Goal: Book appointment/travel/reservation

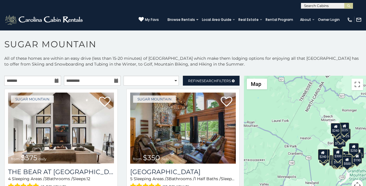
scroll to position [24, 0]
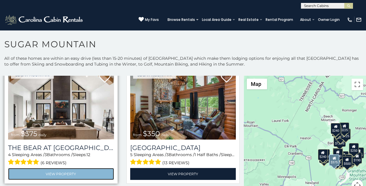
click at [19, 168] on link "View Property" at bounding box center [61, 174] width 106 height 12
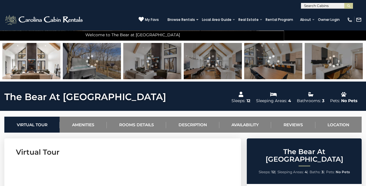
scroll to position [145, 0]
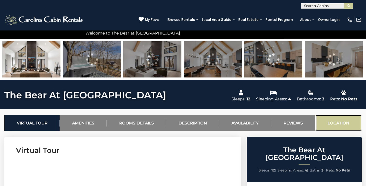
click at [325, 116] on link "Location" at bounding box center [338, 123] width 46 height 16
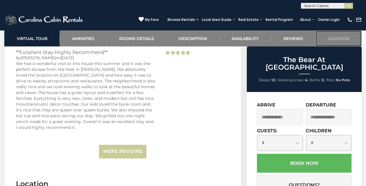
scroll to position [1661, 0]
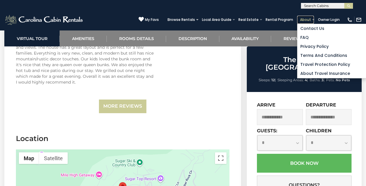
click at [314, 17] on link "About" at bounding box center [305, 20] width 17 height 8
